Goal: Entertainment & Leisure: Consume media (video, audio)

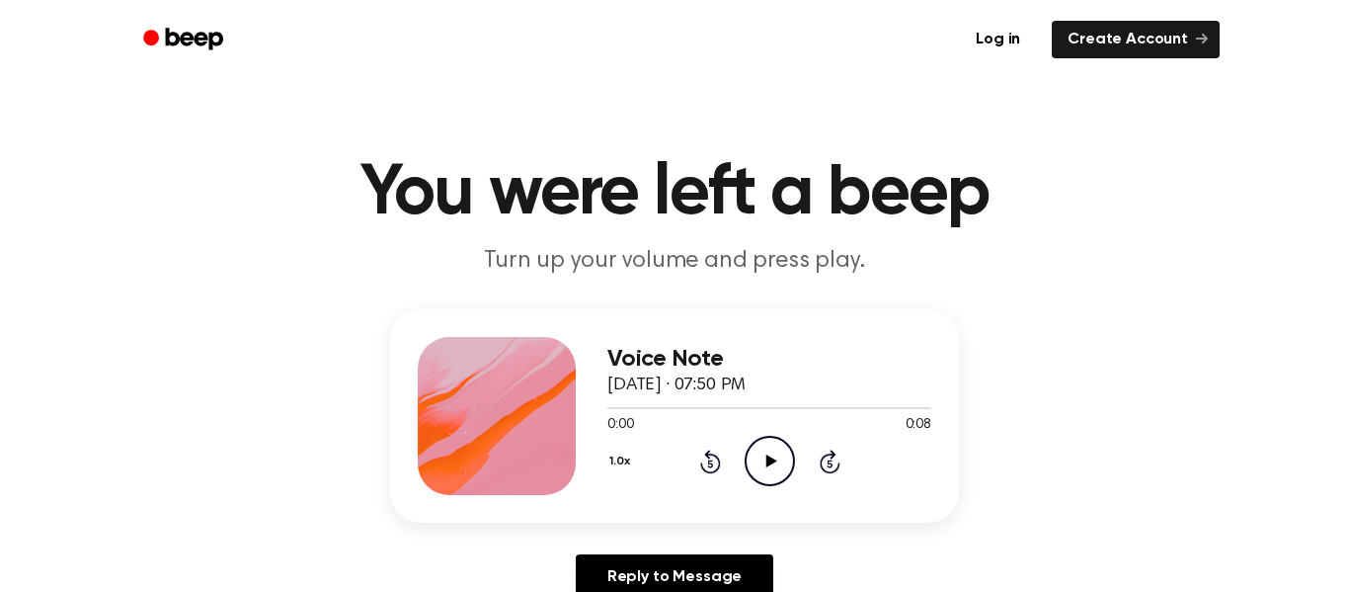
click at [756, 448] on icon "Play Audio" at bounding box center [770, 461] width 50 height 50
click at [778, 473] on icon "Play Audio" at bounding box center [770, 461] width 50 height 50
click at [774, 467] on icon "Play Audio" at bounding box center [770, 461] width 50 height 50
click at [760, 470] on icon "Play Audio" at bounding box center [770, 461] width 50 height 50
click at [777, 468] on icon "Play Audio" at bounding box center [770, 461] width 50 height 50
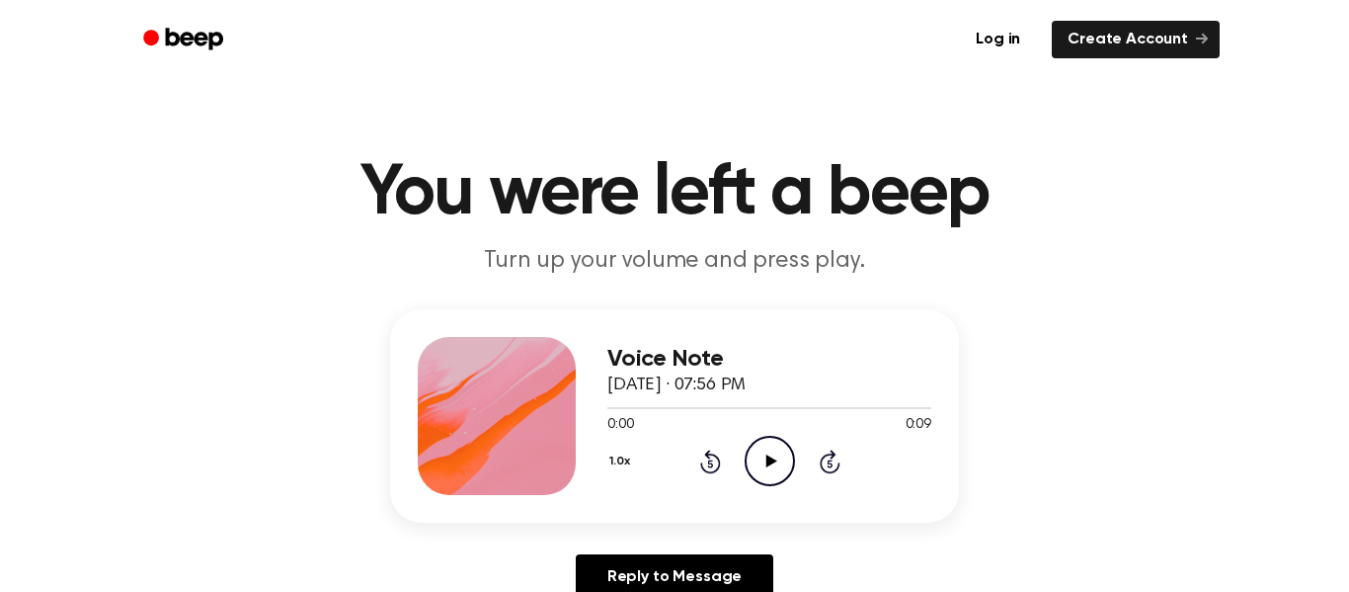
click at [773, 471] on icon "Play Audio" at bounding box center [770, 461] width 50 height 50
click at [773, 479] on icon "Play Audio" at bounding box center [770, 461] width 50 height 50
click at [755, 463] on icon "Play Audio" at bounding box center [770, 461] width 50 height 50
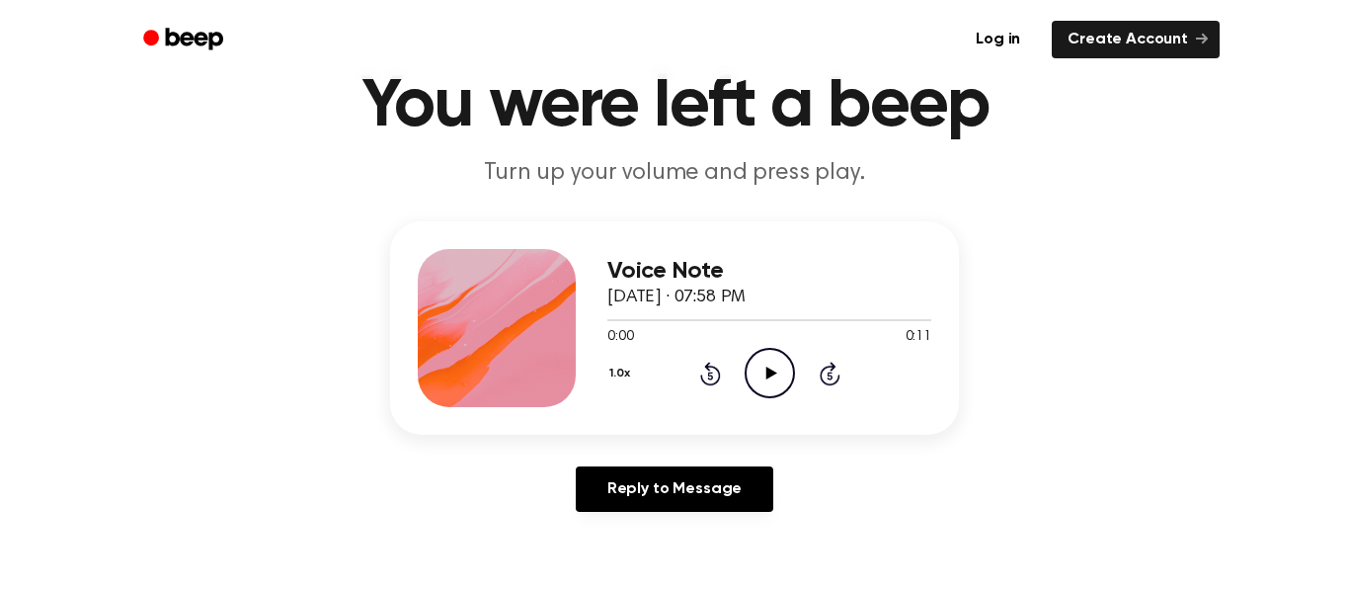
scroll to position [114, 0]
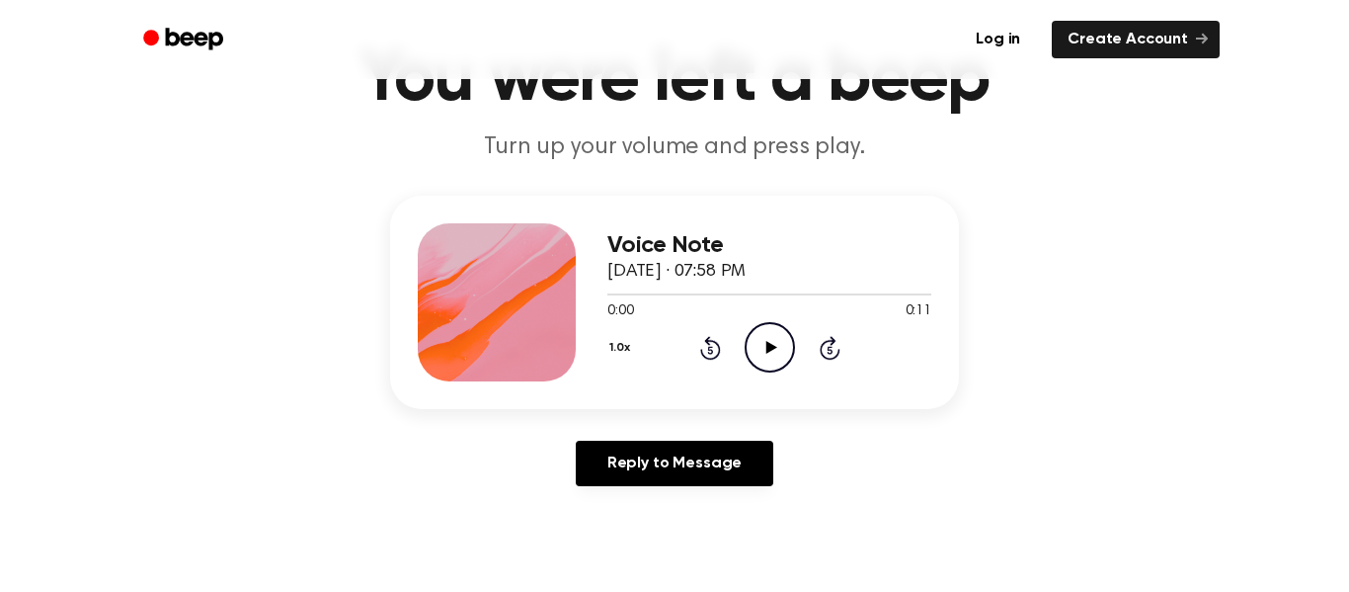
click at [774, 346] on icon "Play Audio" at bounding box center [770, 347] width 50 height 50
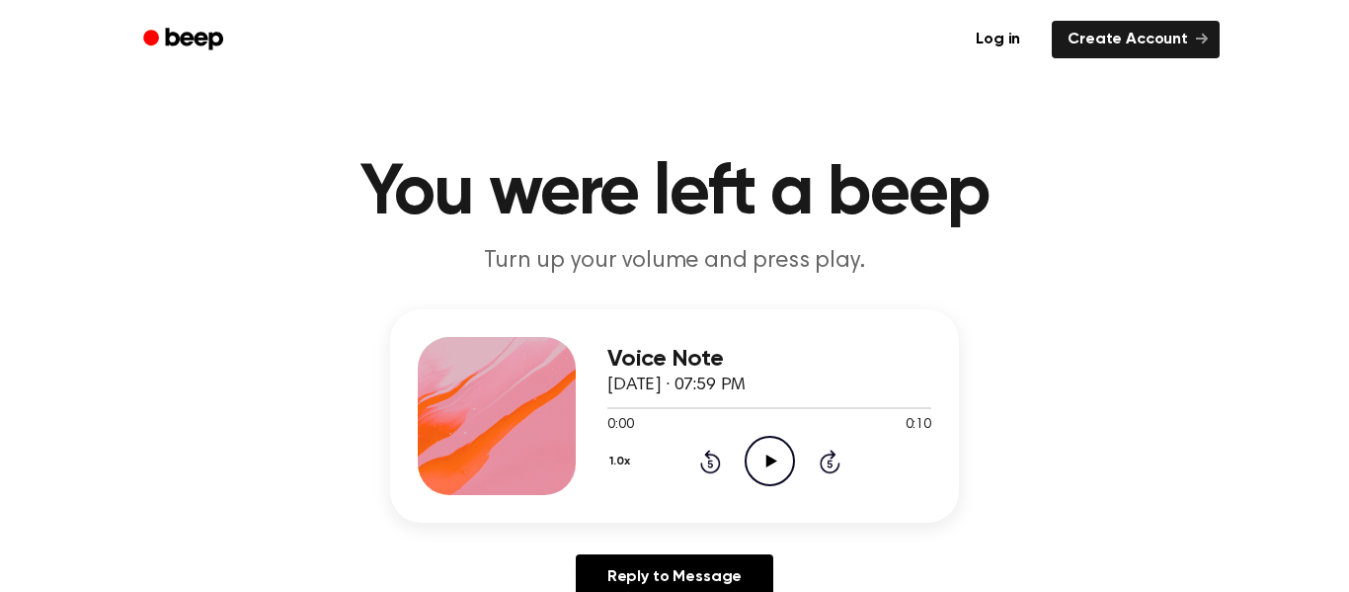
click at [759, 435] on div "0:00 0:10" at bounding box center [769, 425] width 324 height 21
click at [819, 458] on icon "Skip 5 seconds" at bounding box center [830, 461] width 22 height 26
click at [758, 443] on icon "Play Audio" at bounding box center [770, 461] width 50 height 50
click at [767, 452] on icon "Play Audio" at bounding box center [770, 461] width 50 height 50
click at [760, 459] on icon "Play Audio" at bounding box center [770, 461] width 50 height 50
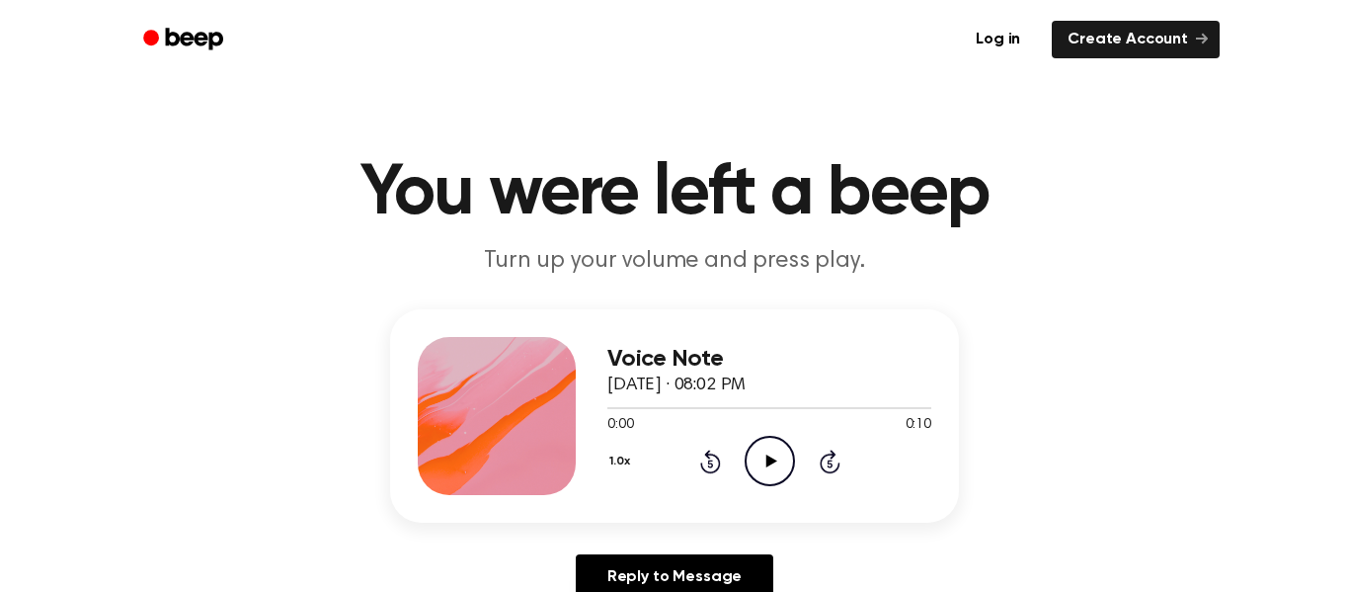
click at [786, 472] on icon "Play Audio" at bounding box center [770, 461] width 50 height 50
click at [774, 460] on icon at bounding box center [771, 460] width 11 height 13
click at [747, 458] on icon "Play Audio" at bounding box center [770, 461] width 50 height 50
click at [770, 462] on icon at bounding box center [771, 460] width 11 height 13
